Goal: Information Seeking & Learning: Learn about a topic

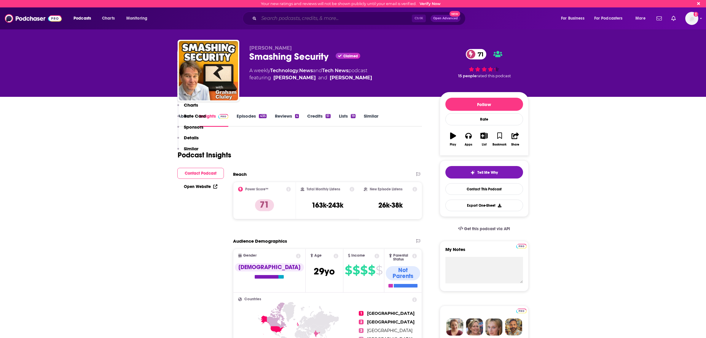
click at [274, 20] on input "Search podcasts, credits, & more..." at bounding box center [335, 18] width 153 height 9
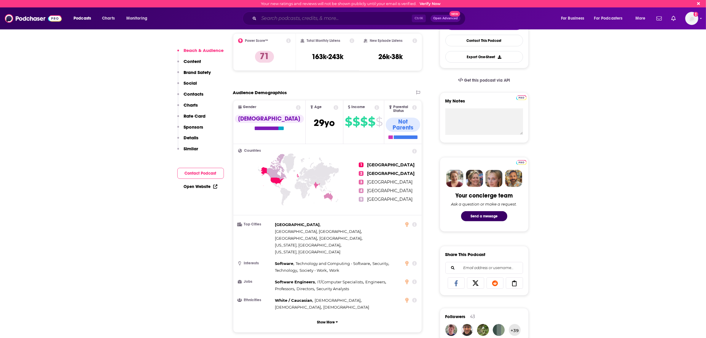
scroll to position [148, 0]
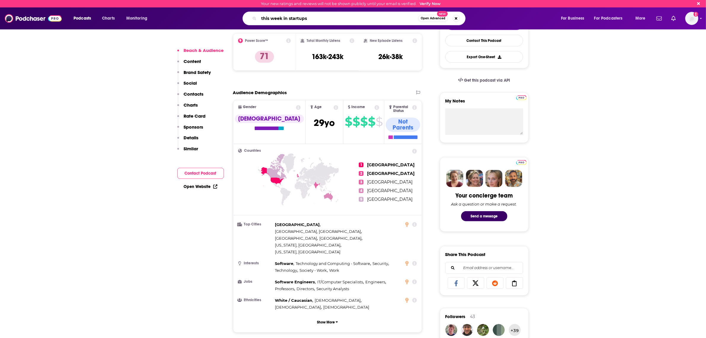
type input "this week in startups"
click at [427, 20] on span "Open Advanced" at bounding box center [433, 18] width 25 height 3
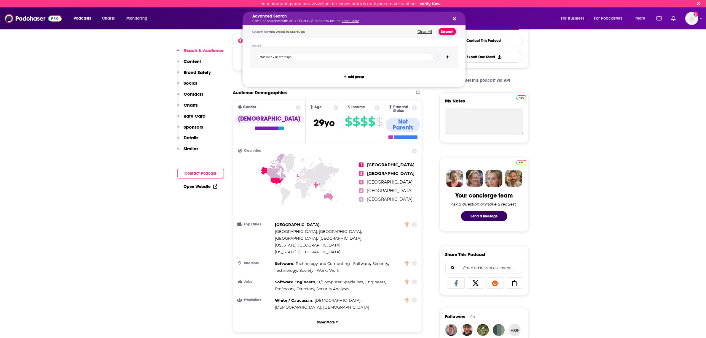
click at [446, 32] on button "Search" at bounding box center [448, 31] width 18 height 7
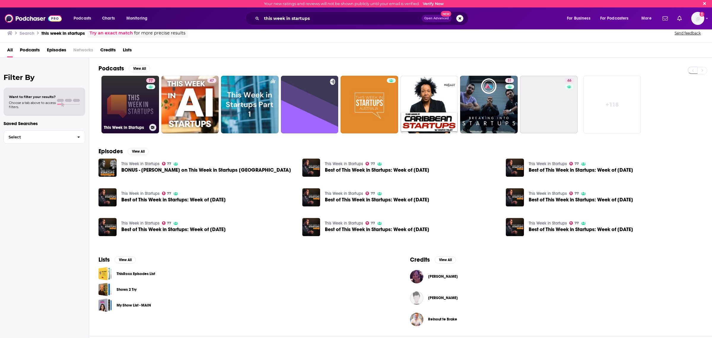
click at [128, 94] on link "77 This Week in Startups" at bounding box center [130, 105] width 58 height 58
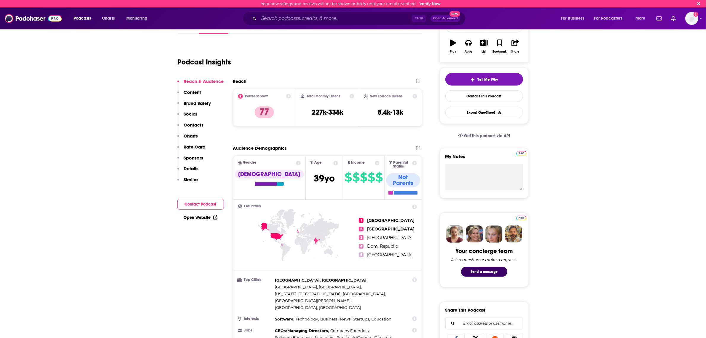
scroll to position [111, 0]
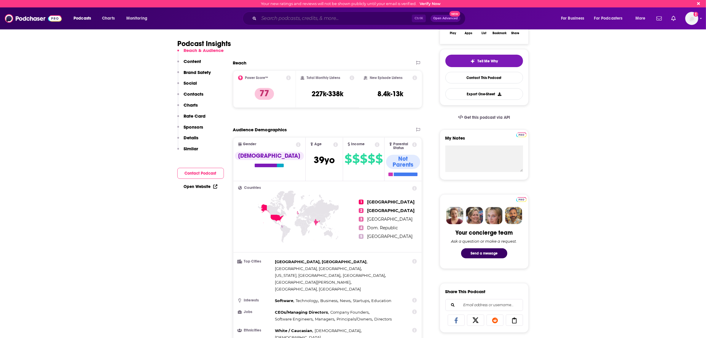
click at [314, 22] on input "Search podcasts, credits, & more..." at bounding box center [335, 18] width 153 height 9
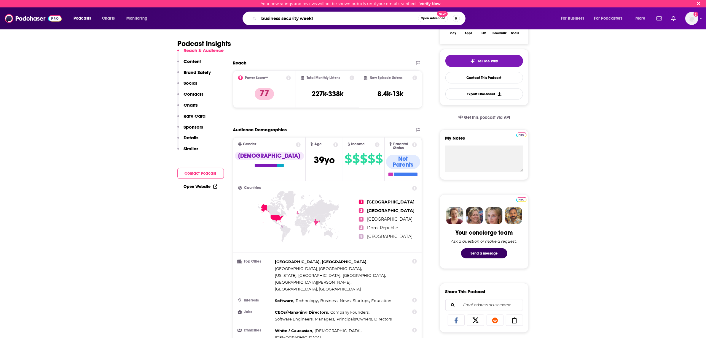
type input "business security weekly"
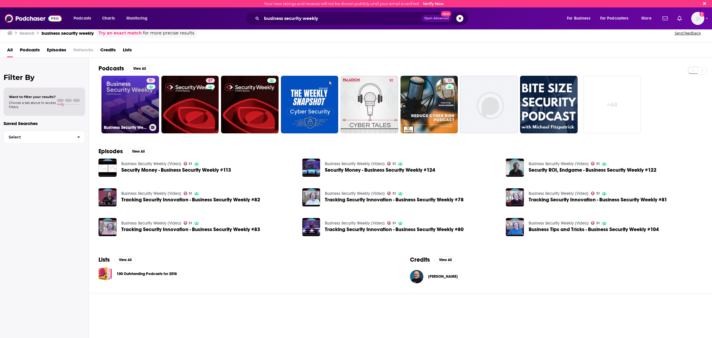
click at [131, 114] on link "51 Business Security Weekly (Video)" at bounding box center [130, 105] width 58 height 58
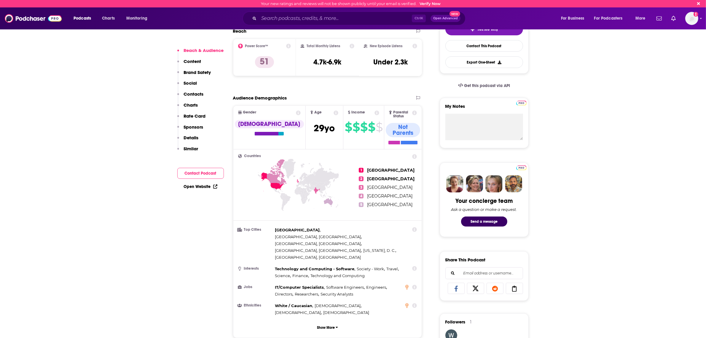
scroll to position [148, 0]
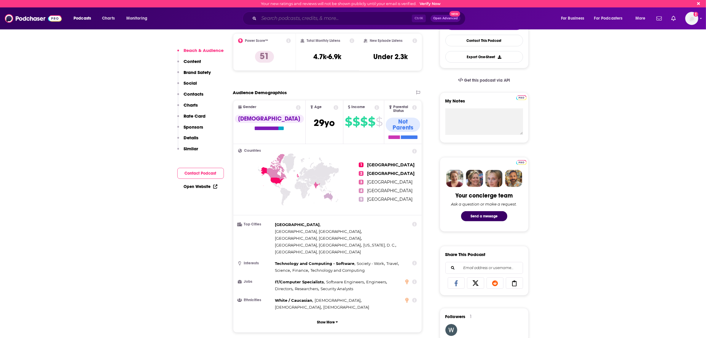
click at [301, 17] on input "Search podcasts, credits, & more..." at bounding box center [335, 18] width 153 height 9
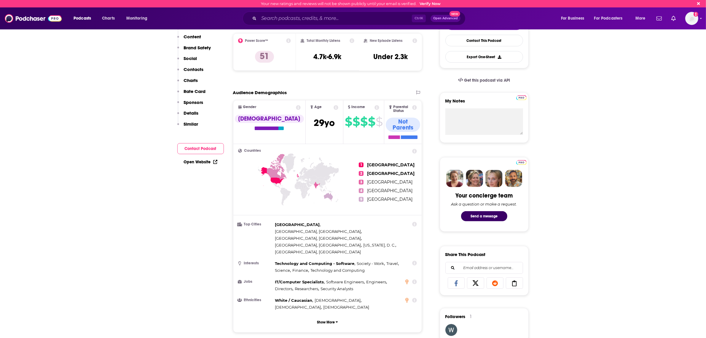
scroll to position [0, 0]
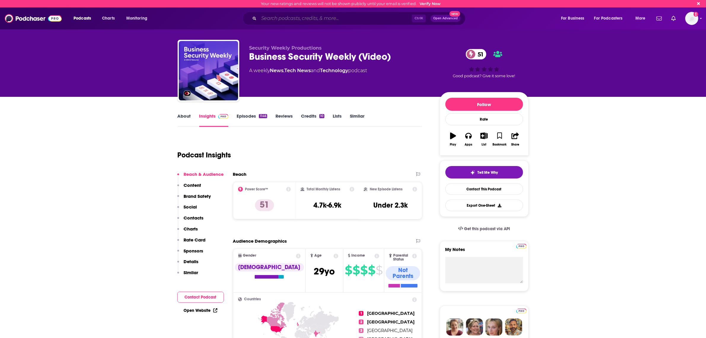
click at [284, 18] on input "Search podcasts, credits, & more..." at bounding box center [335, 18] width 153 height 9
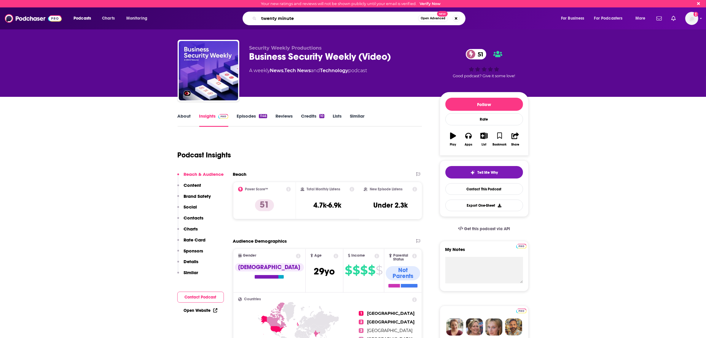
type input "twenty minute"
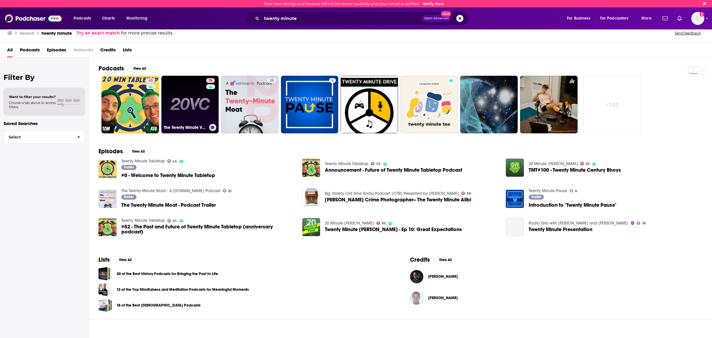
click at [181, 97] on link "76 The Twenty Minute VC (20VC): Venture Capital | Startup Funding | The Pitch" at bounding box center [190, 105] width 58 height 58
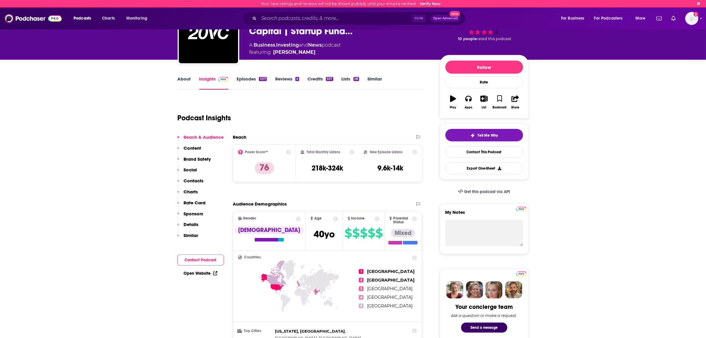
scroll to position [74, 0]
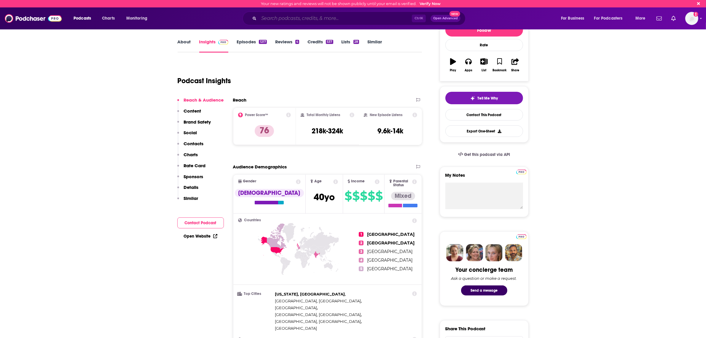
click at [277, 18] on input "Search podcasts, credits, & more..." at bounding box center [335, 18] width 153 height 9
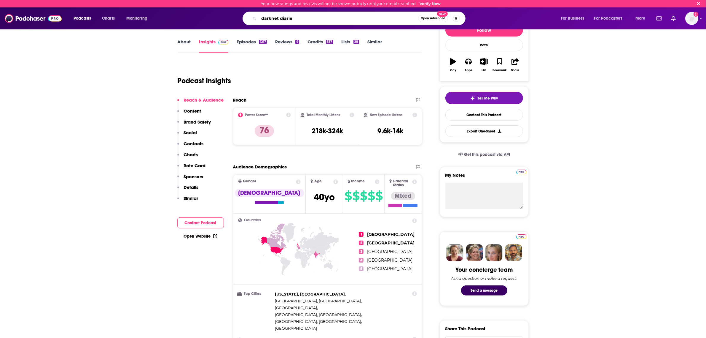
type input "darknet diaries"
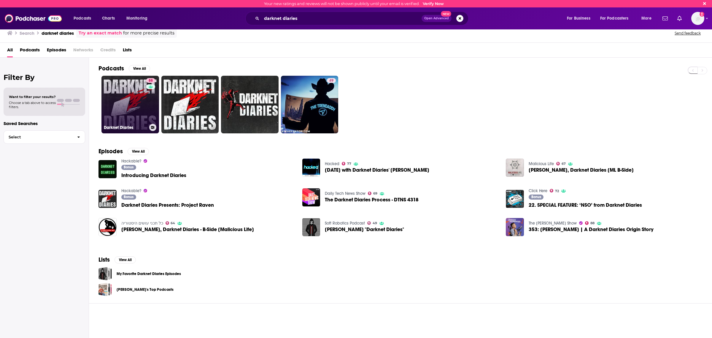
click at [125, 104] on link "88 Darknet Diaries" at bounding box center [130, 105] width 58 height 58
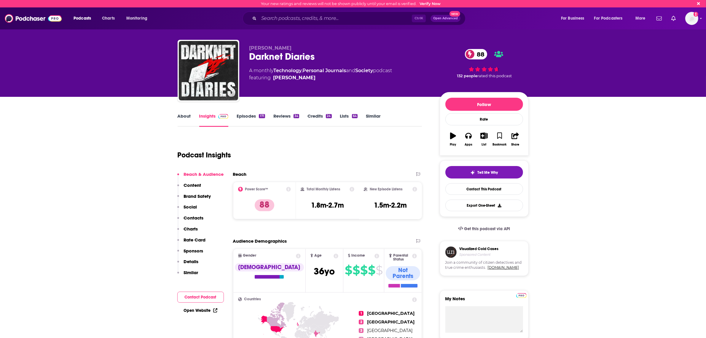
click at [186, 115] on link "About" at bounding box center [184, 120] width 13 height 14
